Goal: Information Seeking & Learning: Learn about a topic

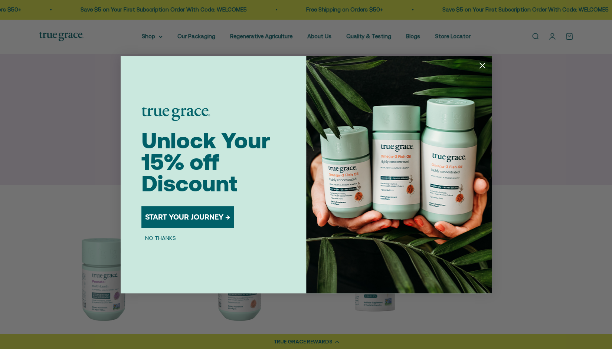
click at [481, 69] on circle "Close dialog" at bounding box center [482, 65] width 12 height 12
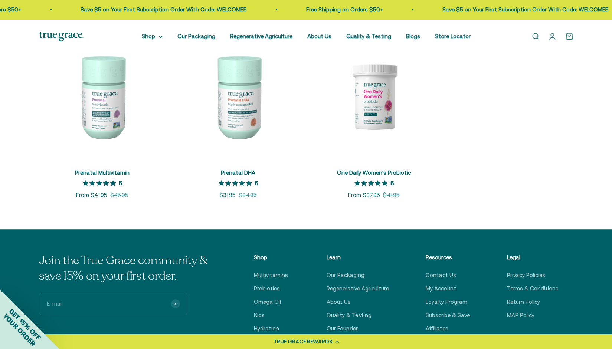
scroll to position [173, 0]
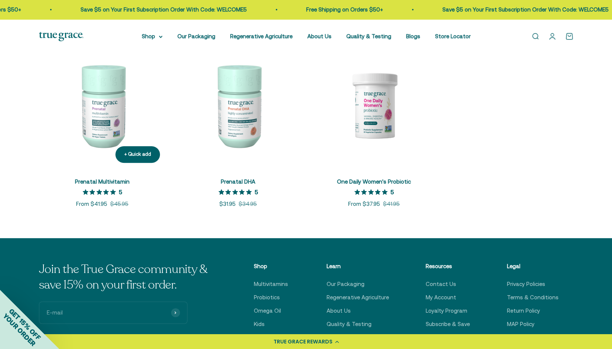
click at [116, 121] on img at bounding box center [102, 105] width 127 height 127
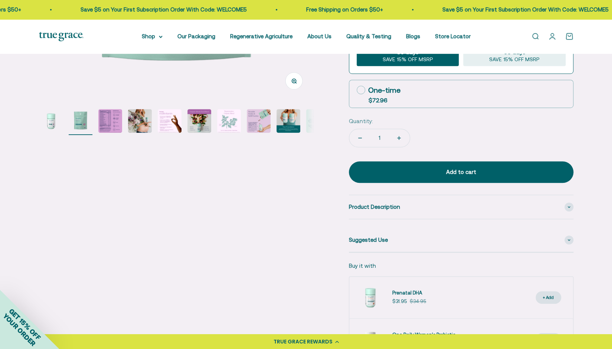
scroll to position [257, 0]
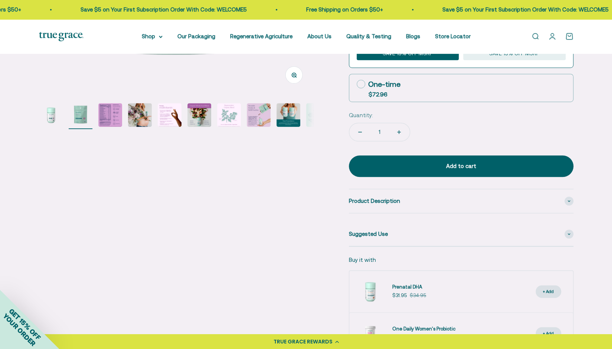
click at [106, 121] on img "Go to item 3" at bounding box center [110, 115] width 24 height 24
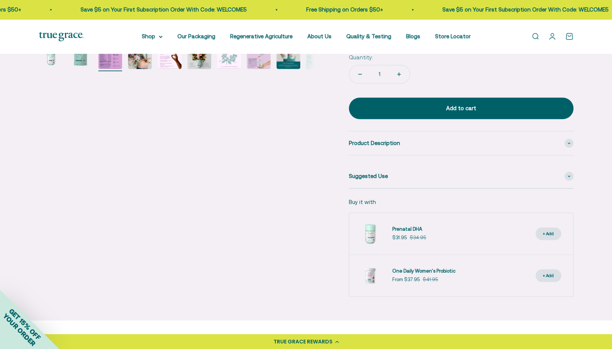
scroll to position [309, 0]
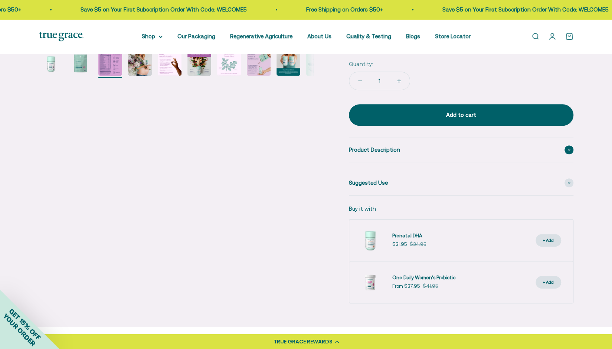
click at [394, 149] on span "Product Description" at bounding box center [374, 149] width 51 height 9
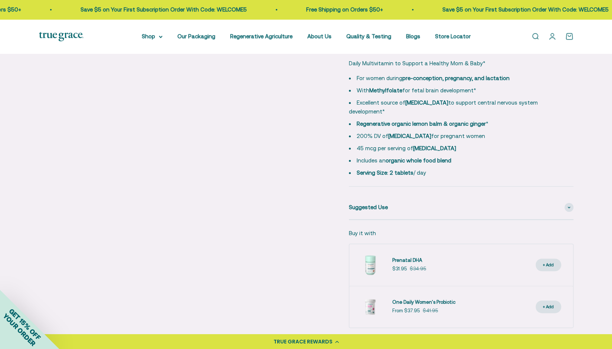
scroll to position [424, 0]
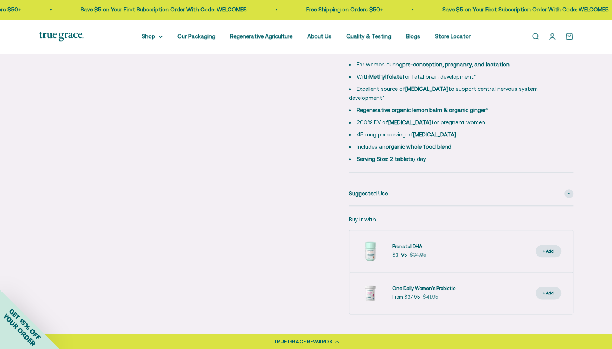
click at [407, 186] on div "Suggested Use" at bounding box center [461, 194] width 224 height 24
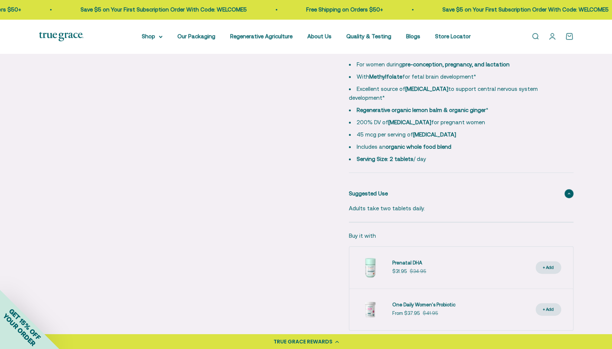
click at [407, 186] on div "Suggested Use" at bounding box center [461, 194] width 224 height 24
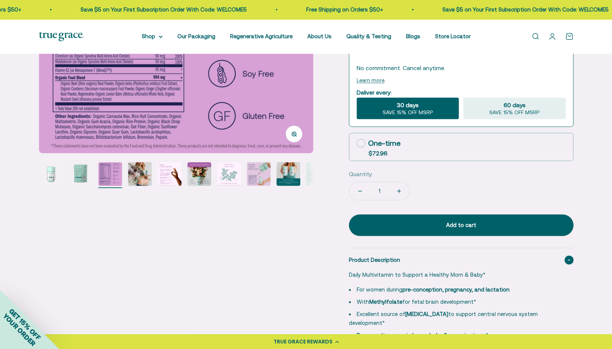
scroll to position [194, 0]
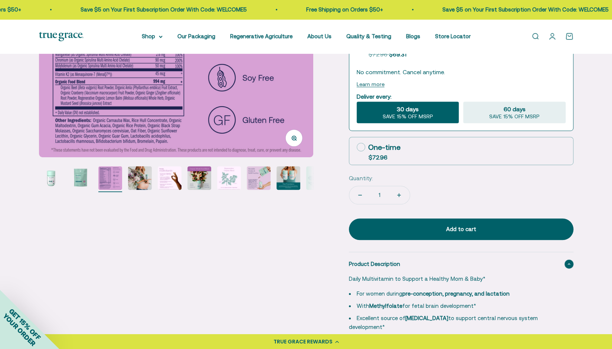
click at [572, 266] on div "Product Description" at bounding box center [461, 264] width 224 height 24
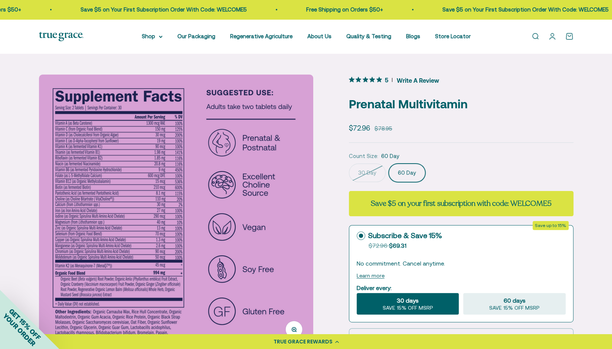
scroll to position [0, 0]
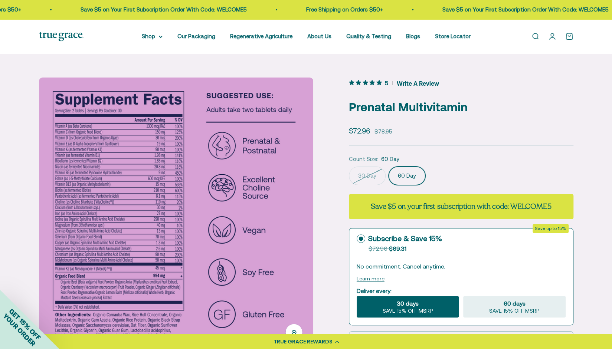
click at [73, 121] on img at bounding box center [176, 215] width 274 height 274
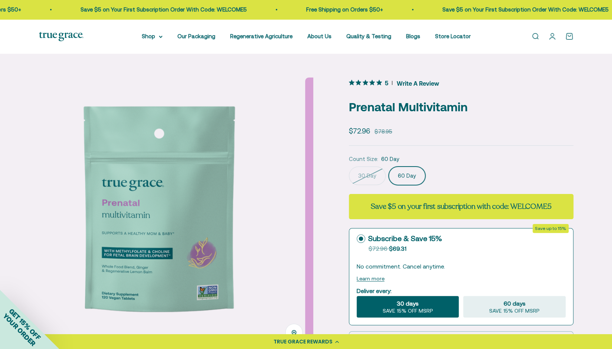
scroll to position [0, 283]
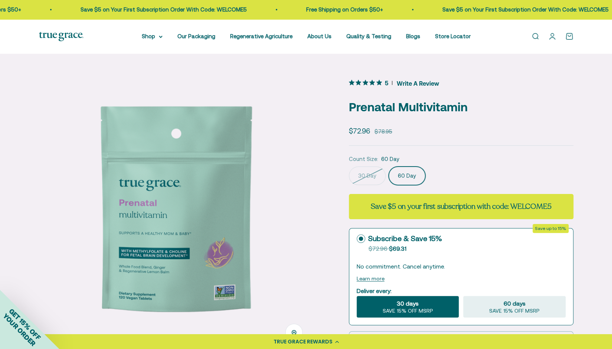
click at [300, 213] on img at bounding box center [176, 215] width 274 height 274
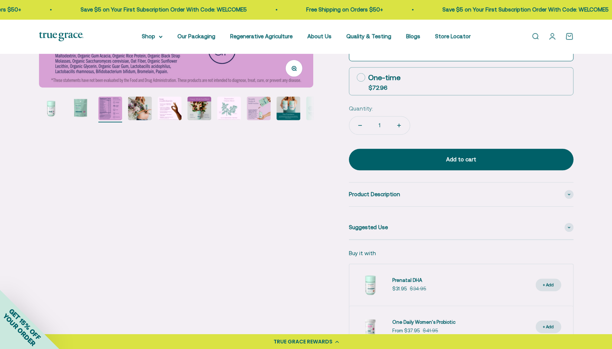
scroll to position [264, 0]
click at [465, 199] on div "Product Description" at bounding box center [461, 194] width 224 height 24
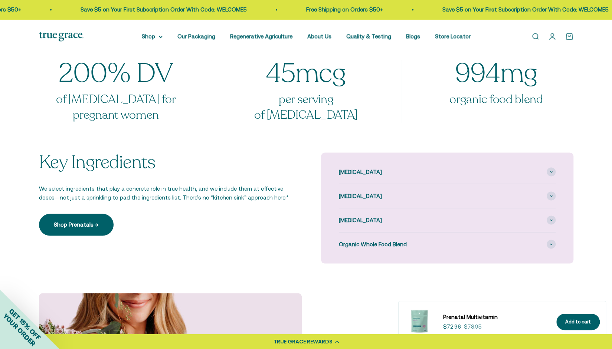
scroll to position [781, 0]
click at [83, 164] on div "Key Ingredients We select ingredients that play a concrete role in true health,…" at bounding box center [165, 193] width 252 height 83
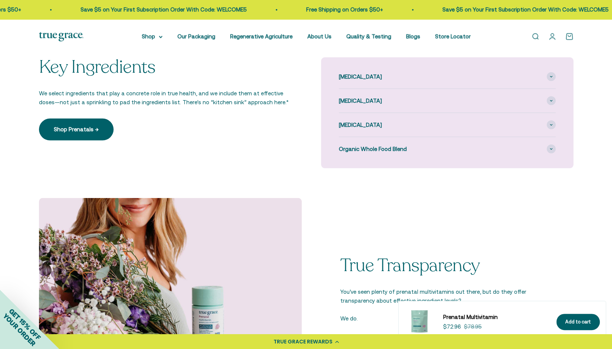
scroll to position [879, 0]
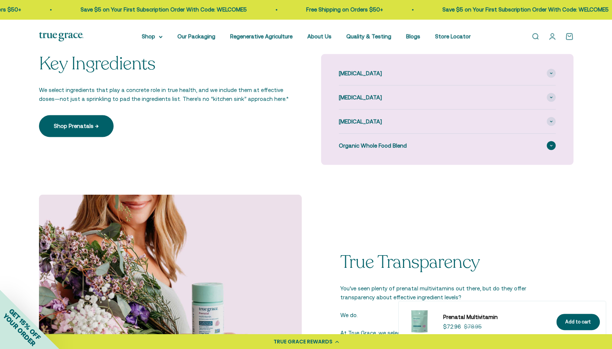
click at [404, 144] on div "Organic Whole Food Blend" at bounding box center [447, 146] width 217 height 24
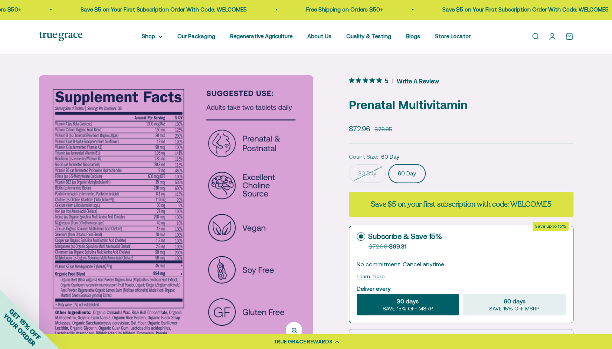
scroll to position [0, 0]
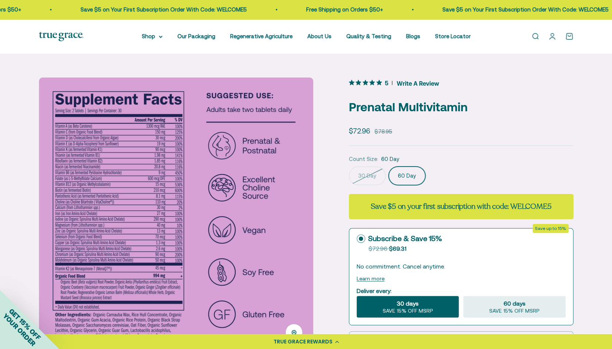
click at [133, 256] on img at bounding box center [176, 215] width 274 height 274
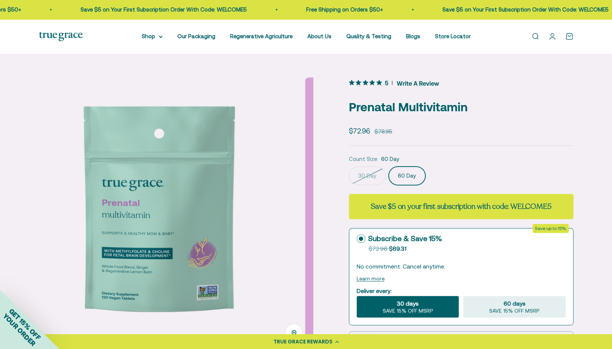
scroll to position [0, 283]
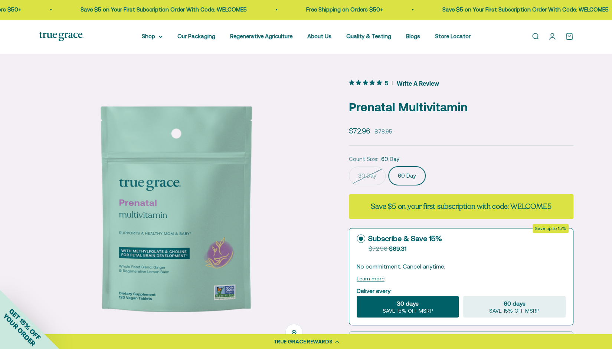
click at [310, 220] on img at bounding box center [176, 215] width 274 height 274
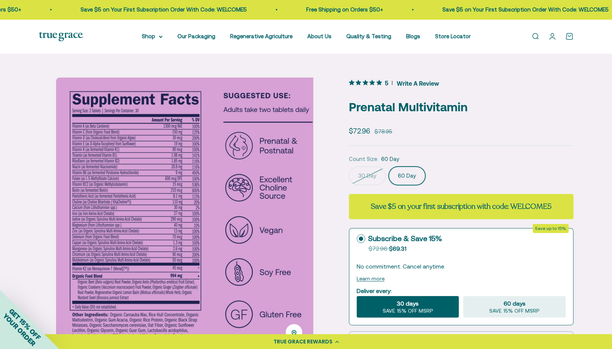
scroll to position [0, 566]
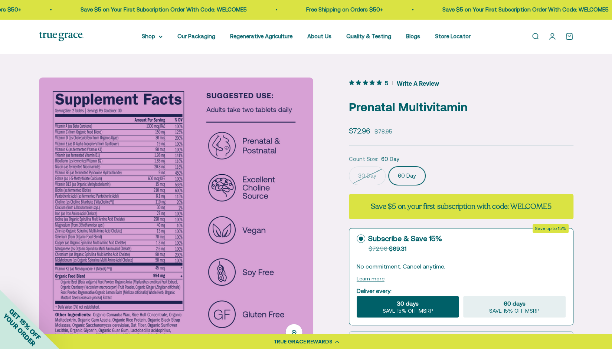
drag, startPoint x: 205, startPoint y: 211, endPoint x: 329, endPoint y: 150, distance: 138.2
click at [88, 135] on img at bounding box center [176, 215] width 274 height 274
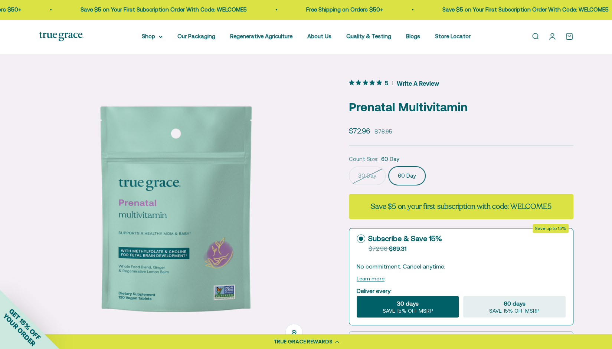
scroll to position [0, 283]
click at [309, 214] on img at bounding box center [176, 215] width 274 height 274
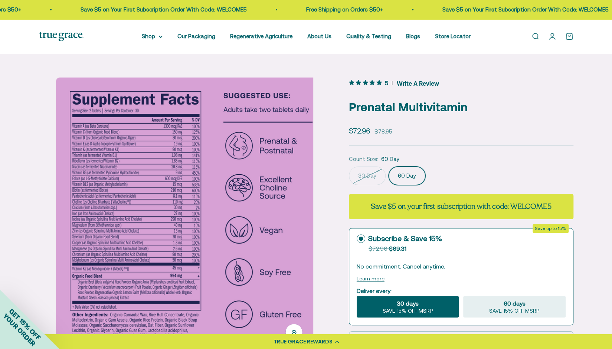
scroll to position [0, 566]
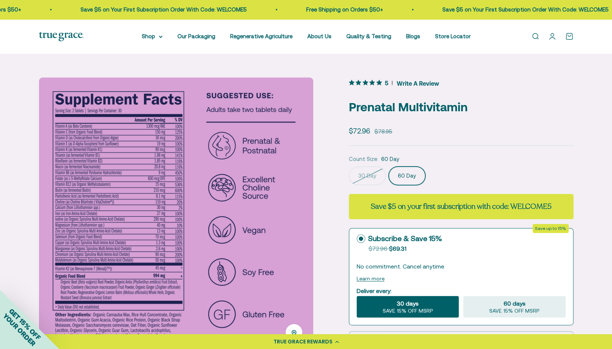
click at [165, 183] on img at bounding box center [176, 215] width 274 height 274
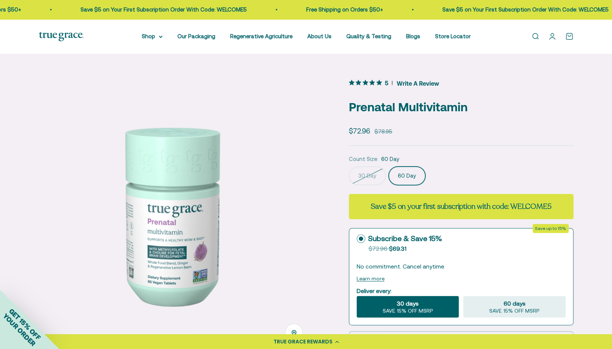
scroll to position [0, 0]
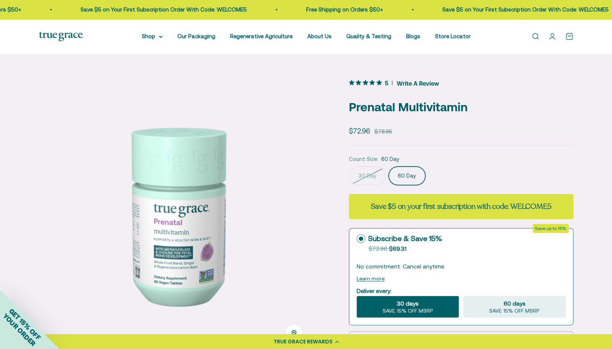
click at [274, 217] on img at bounding box center [176, 215] width 274 height 274
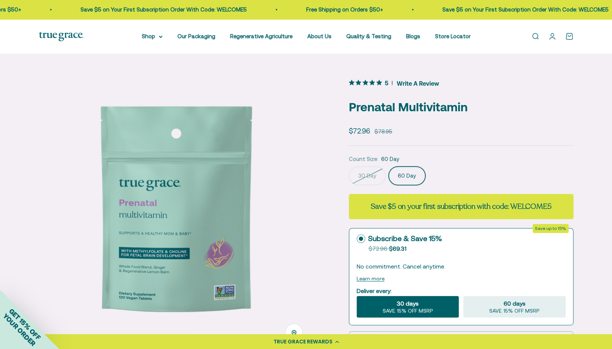
click at [274, 217] on img at bounding box center [176, 215] width 274 height 274
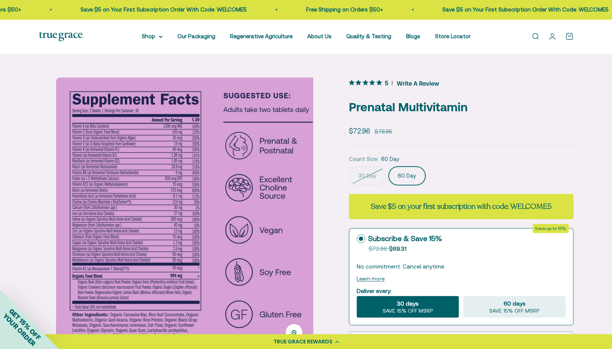
scroll to position [0, 566]
